Goal: Information Seeking & Learning: Learn about a topic

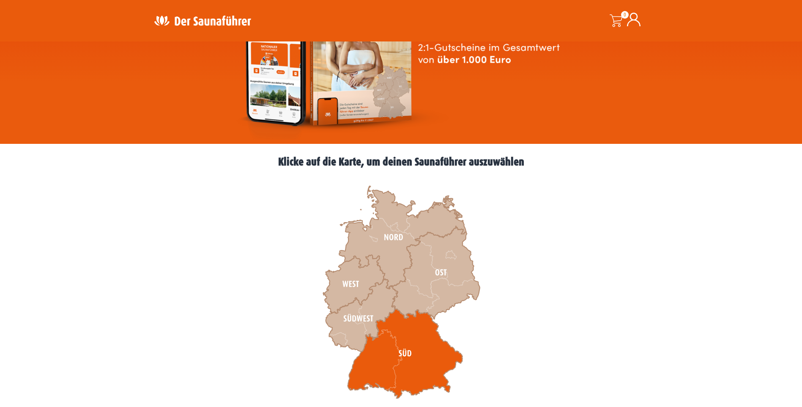
click at [418, 365] on icon at bounding box center [405, 354] width 115 height 90
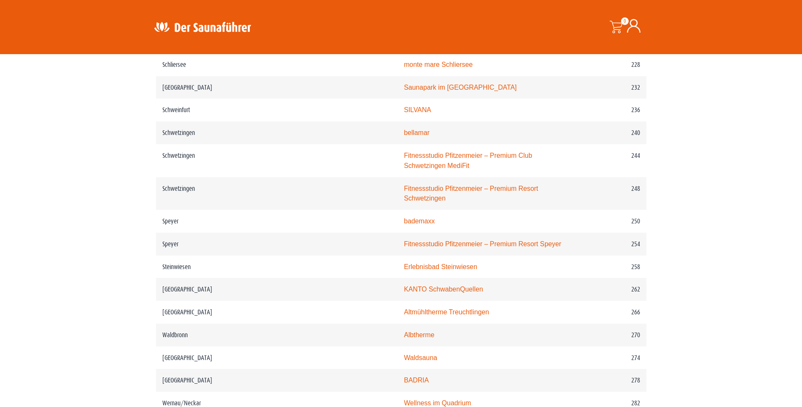
scroll to position [1819, 0]
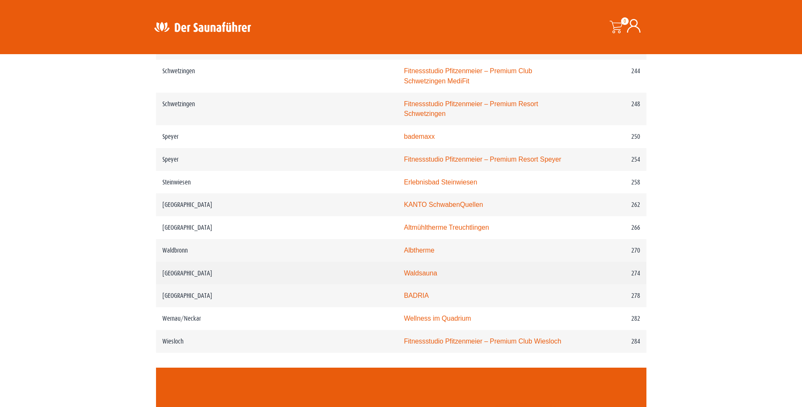
click at [404, 269] on link "Waldsauna" at bounding box center [420, 272] width 33 height 7
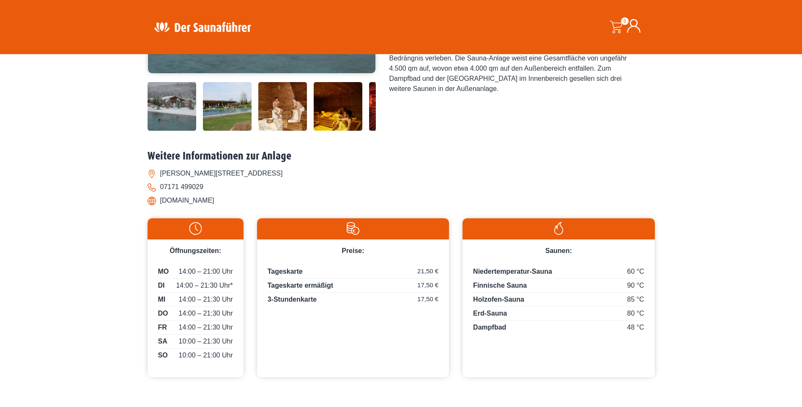
scroll to position [296, 0]
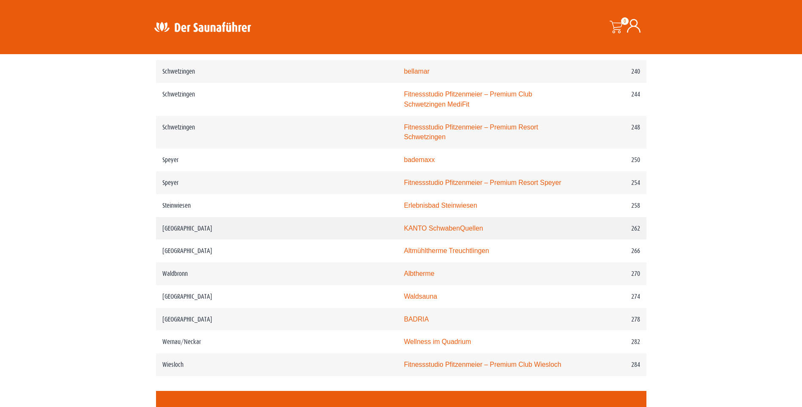
click at [407, 225] on link "KANTO SchwabenQuellen" at bounding box center [443, 228] width 79 height 7
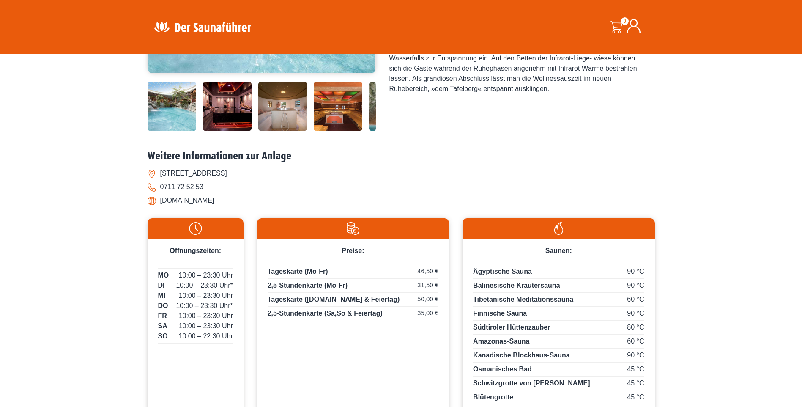
scroll to position [212, 0]
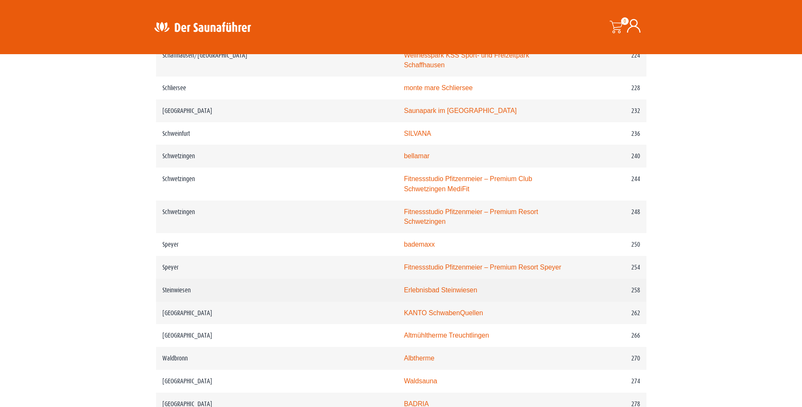
scroll to position [1692, 0]
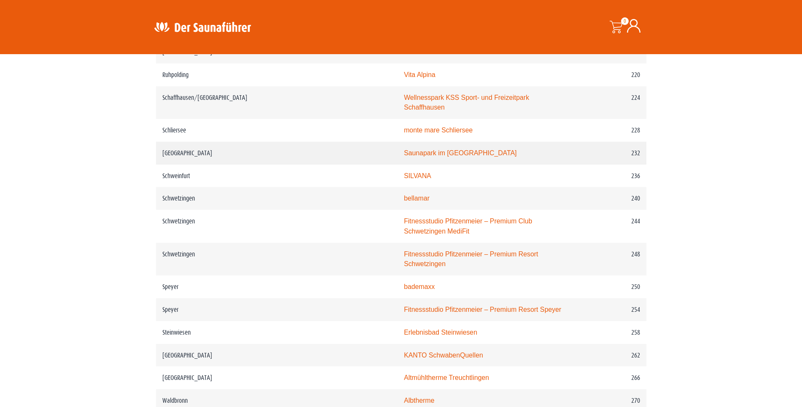
click at [404, 149] on link "Saunapark im Schenkenseebad" at bounding box center [460, 152] width 113 height 7
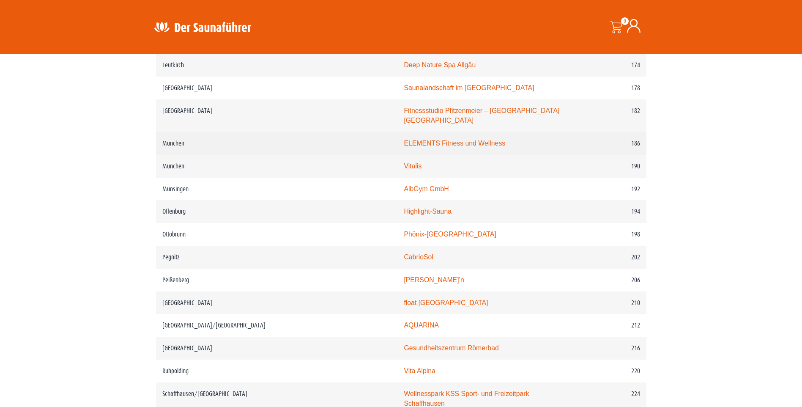
scroll to position [1354, 0]
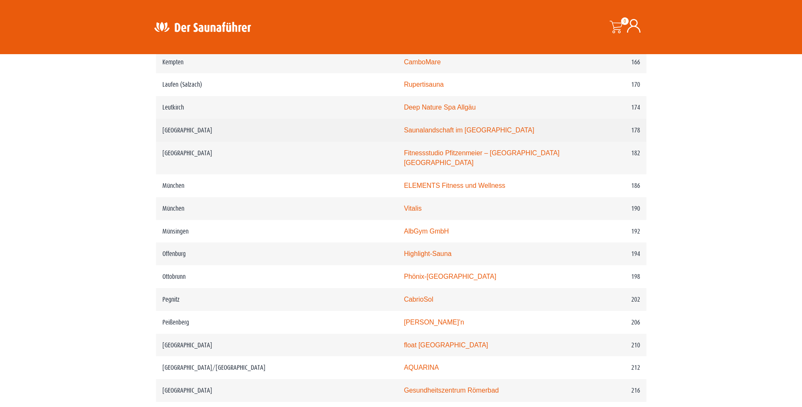
click at [404, 134] on link "Saunalandschaft im Stadionbad Ludwigsburg" at bounding box center [469, 129] width 130 height 7
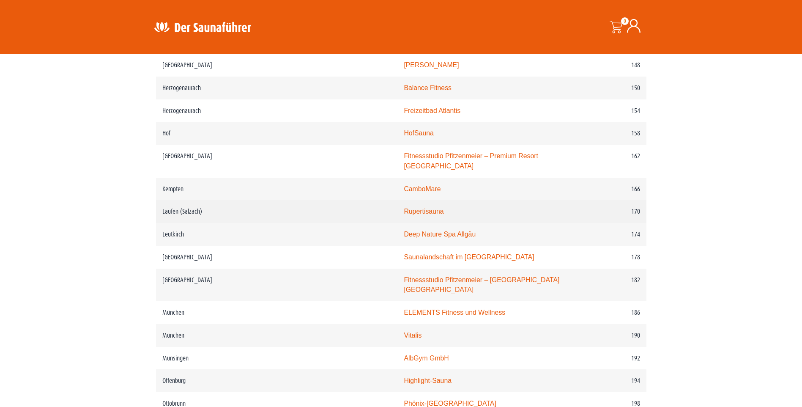
scroll to position [1142, 0]
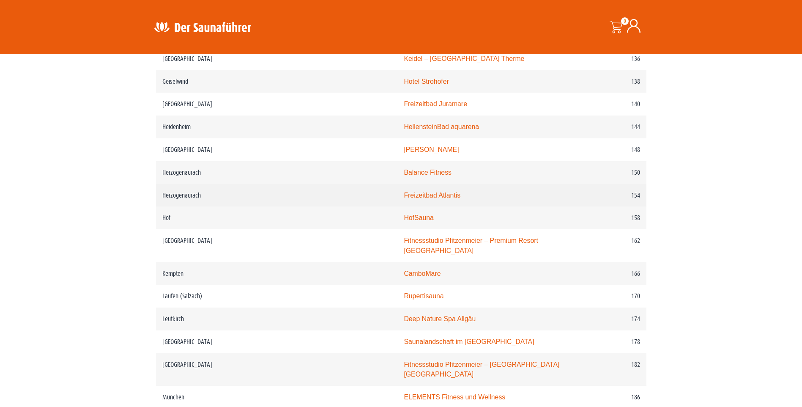
click at [404, 199] on link "Freizeitbad Atlantis" at bounding box center [432, 195] width 57 height 7
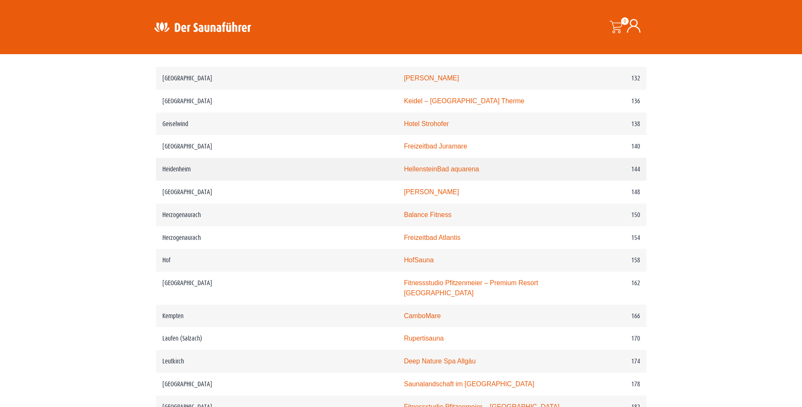
click at [421, 173] on link "HellensteinBad aquarena" at bounding box center [441, 168] width 75 height 7
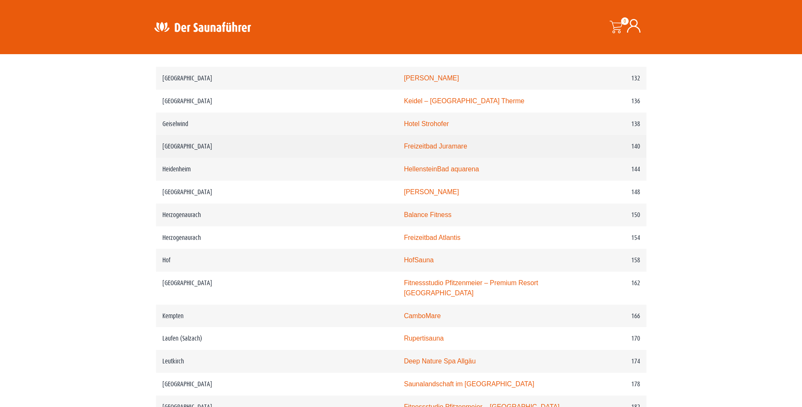
click at [404, 150] on link "Freizeitbad Juramare" at bounding box center [435, 146] width 63 height 7
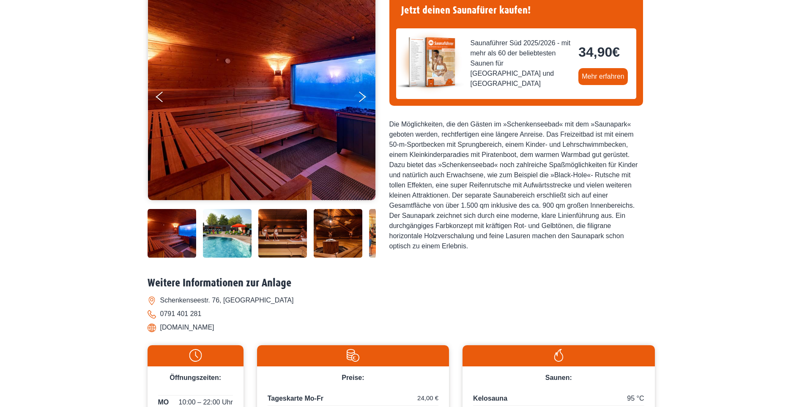
scroll to position [169, 0]
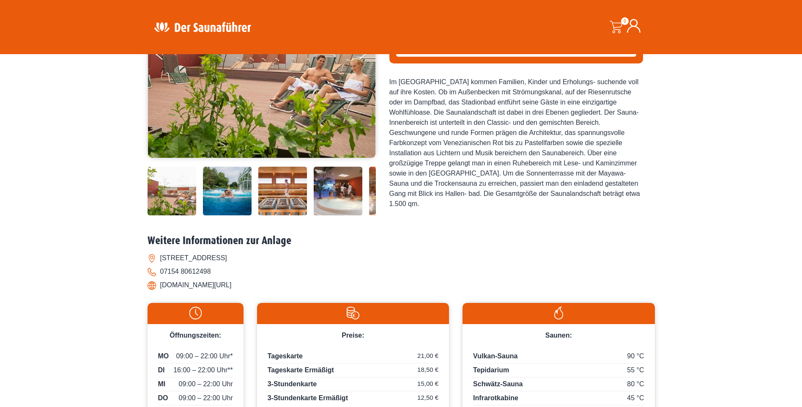
scroll to position [212, 0]
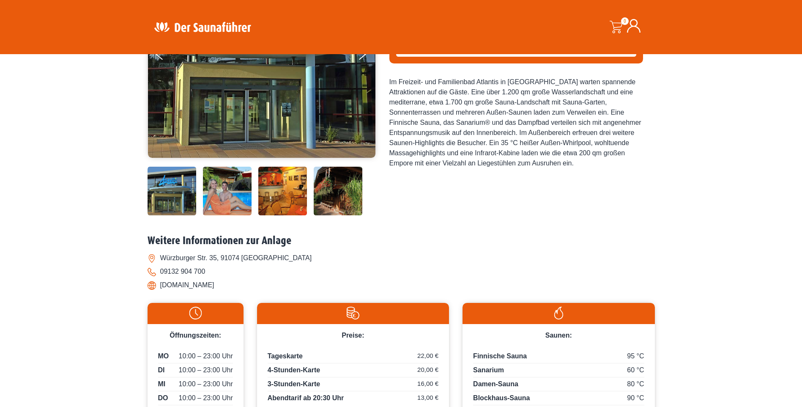
scroll to position [212, 0]
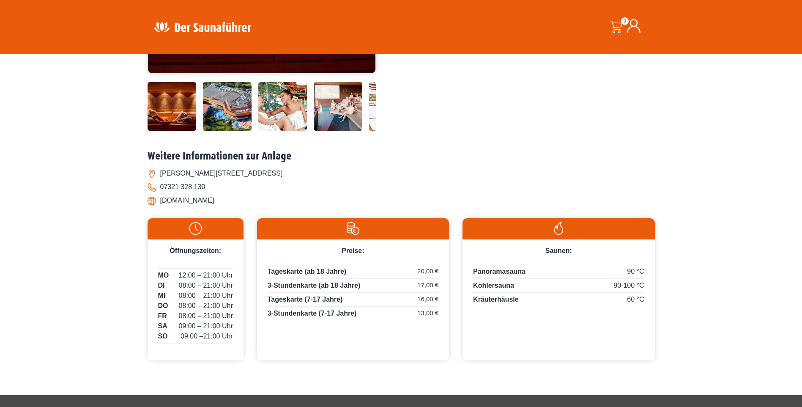
scroll to position [296, 0]
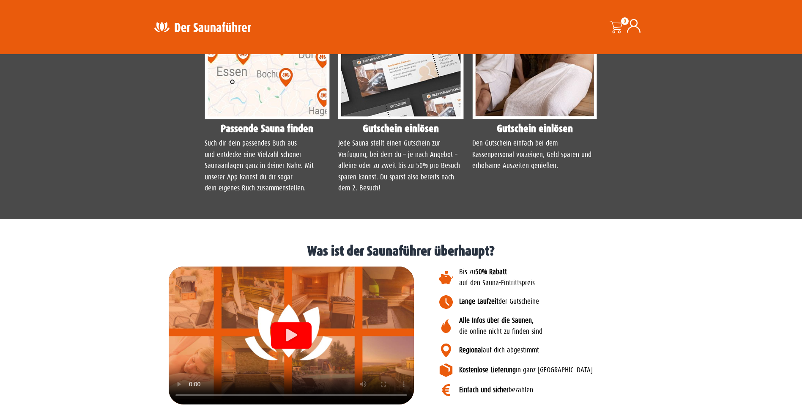
scroll to position [954, 0]
